Goal: Task Accomplishment & Management: Manage account settings

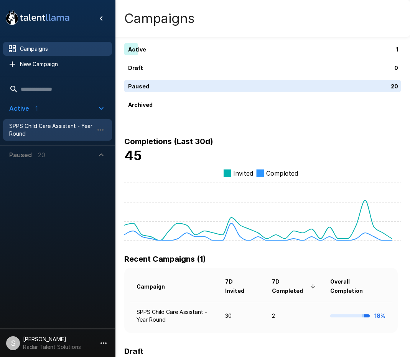
click at [29, 122] on span "SPPS Child Care Assistant - Year Round" at bounding box center [51, 129] width 84 height 15
click at [42, 130] on span "SPPS Child Care Assistant - Year Round" at bounding box center [51, 129] width 84 height 15
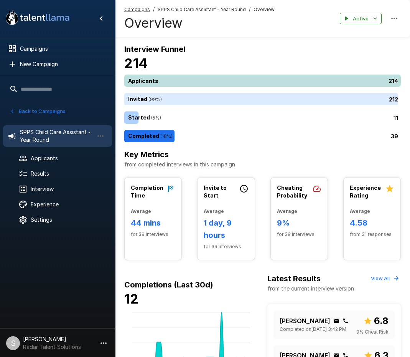
click at [233, 83] on div "214" at bounding box center [264, 80] width 280 height 12
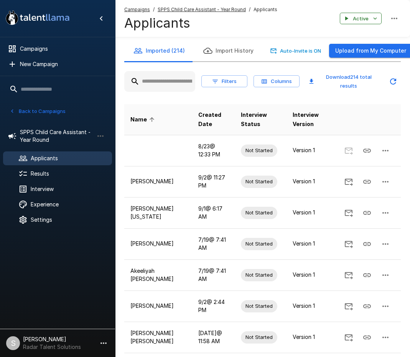
click at [158, 82] on input "text" at bounding box center [159, 81] width 71 height 14
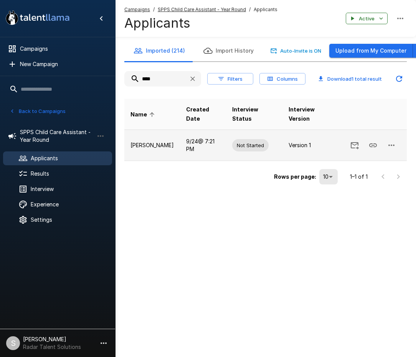
type input "****"
click at [399, 144] on button "button" at bounding box center [391, 145] width 18 height 18
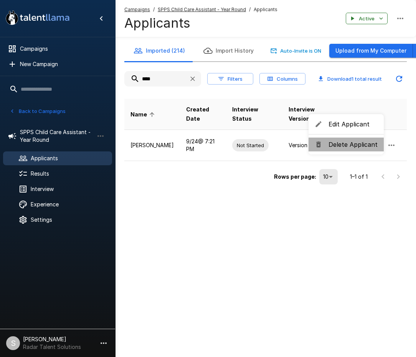
click at [359, 150] on li "Delete Applicant" at bounding box center [346, 144] width 75 height 14
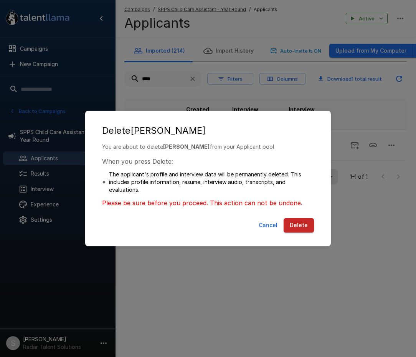
click at [299, 222] on button "Delete" at bounding box center [299, 225] width 30 height 14
